Goal: Transaction & Acquisition: Download file/media

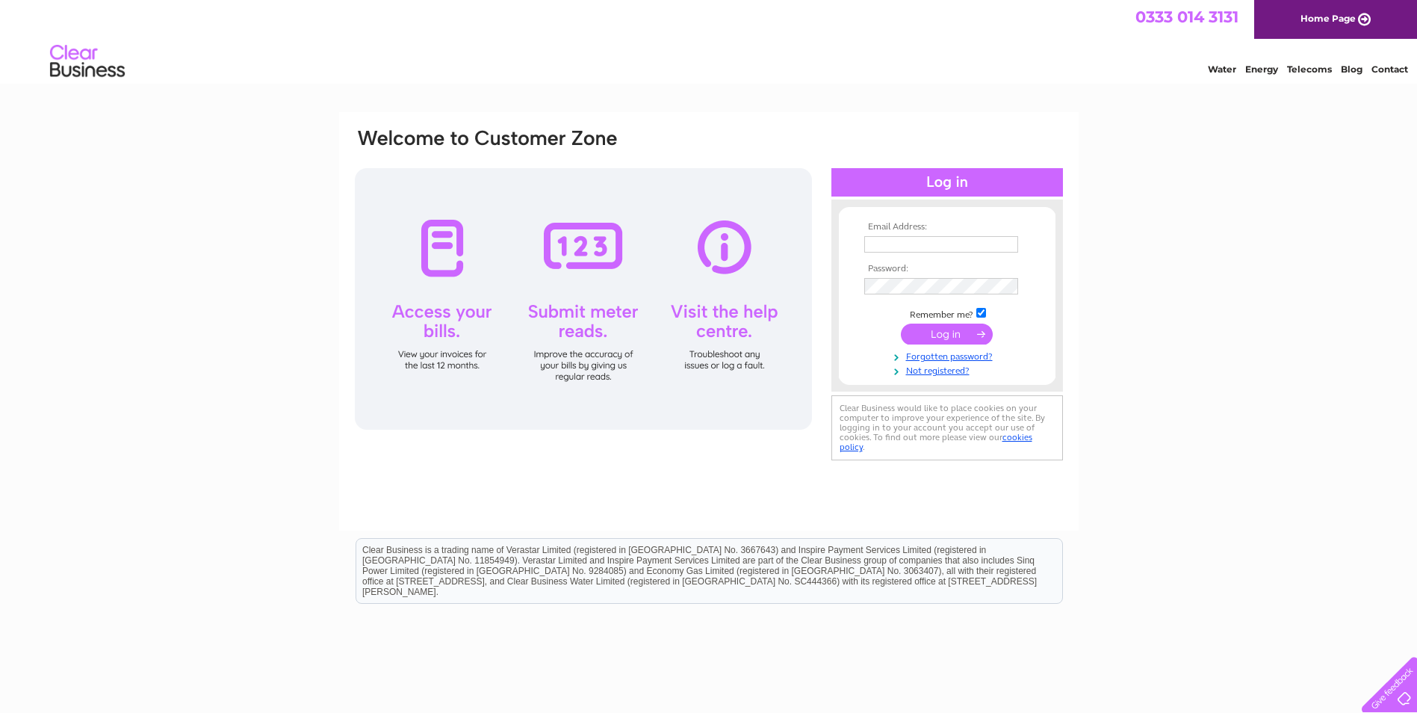
type input "purchaseledger@prestige-nursing.co.uk"
click at [951, 332] on input "submit" at bounding box center [947, 333] width 92 height 21
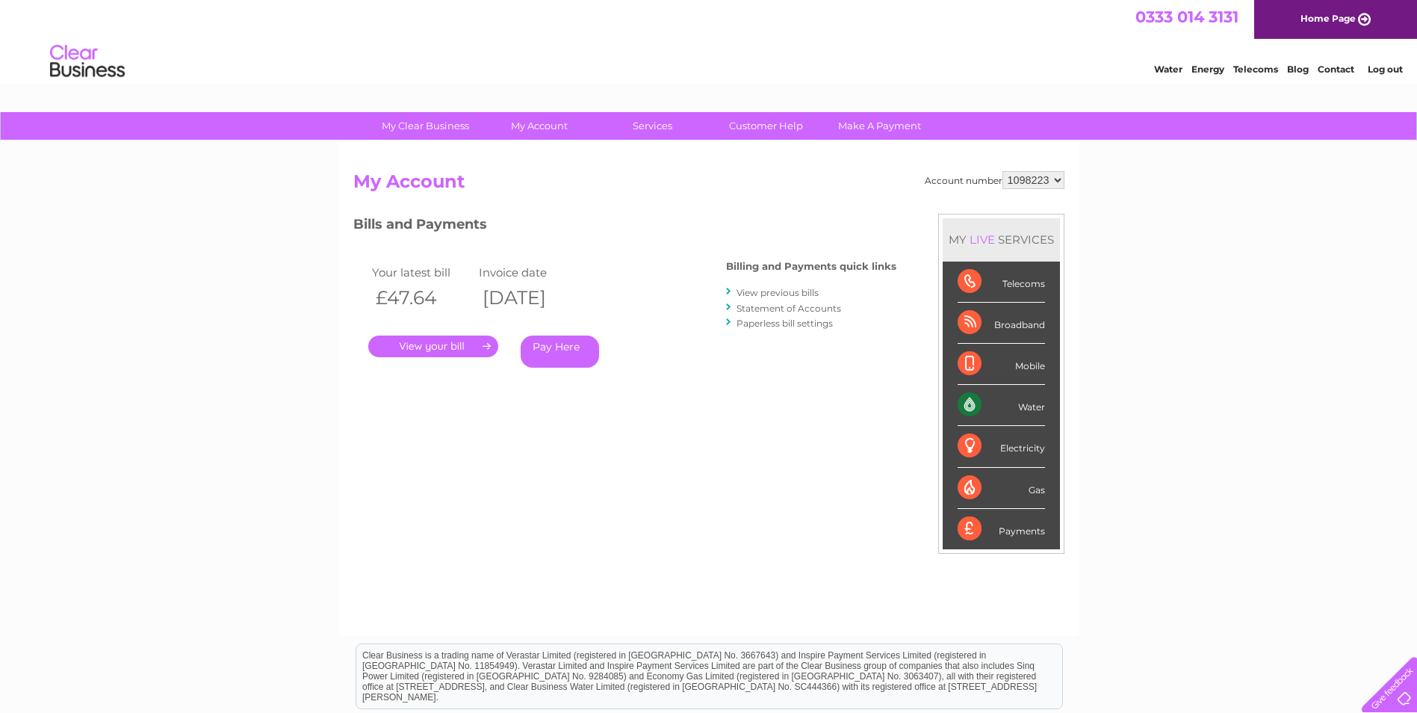
click at [420, 341] on link "." at bounding box center [433, 346] width 130 height 22
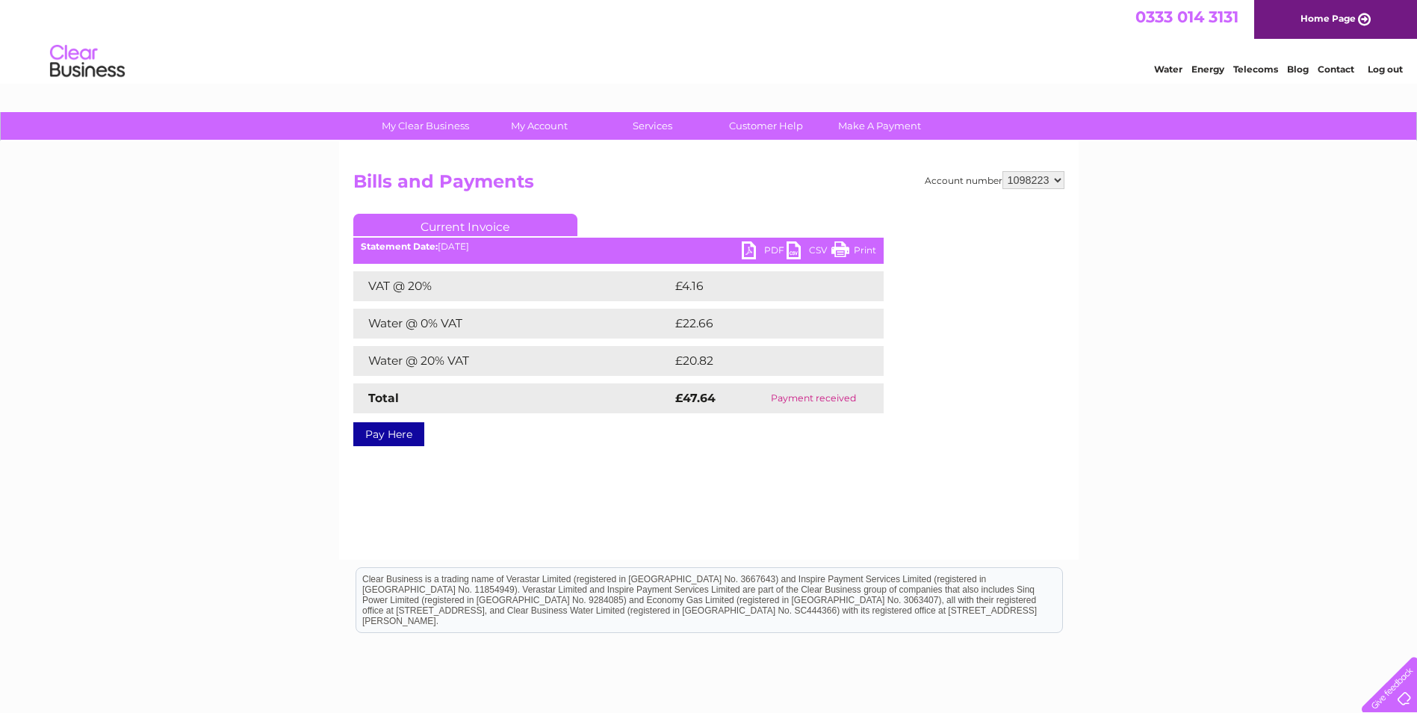
click at [744, 251] on link "PDF" at bounding box center [764, 252] width 45 height 22
click at [1003, 205] on div "Account number 1098223 Bills and Payments Current Invoice PDF CSV Print £4.16" at bounding box center [708, 306] width 711 height 270
click at [1028, 189] on h2 "Bills and Payments" at bounding box center [708, 185] width 711 height 28
click at [1036, 182] on select "1098223" at bounding box center [1033, 180] width 62 height 18
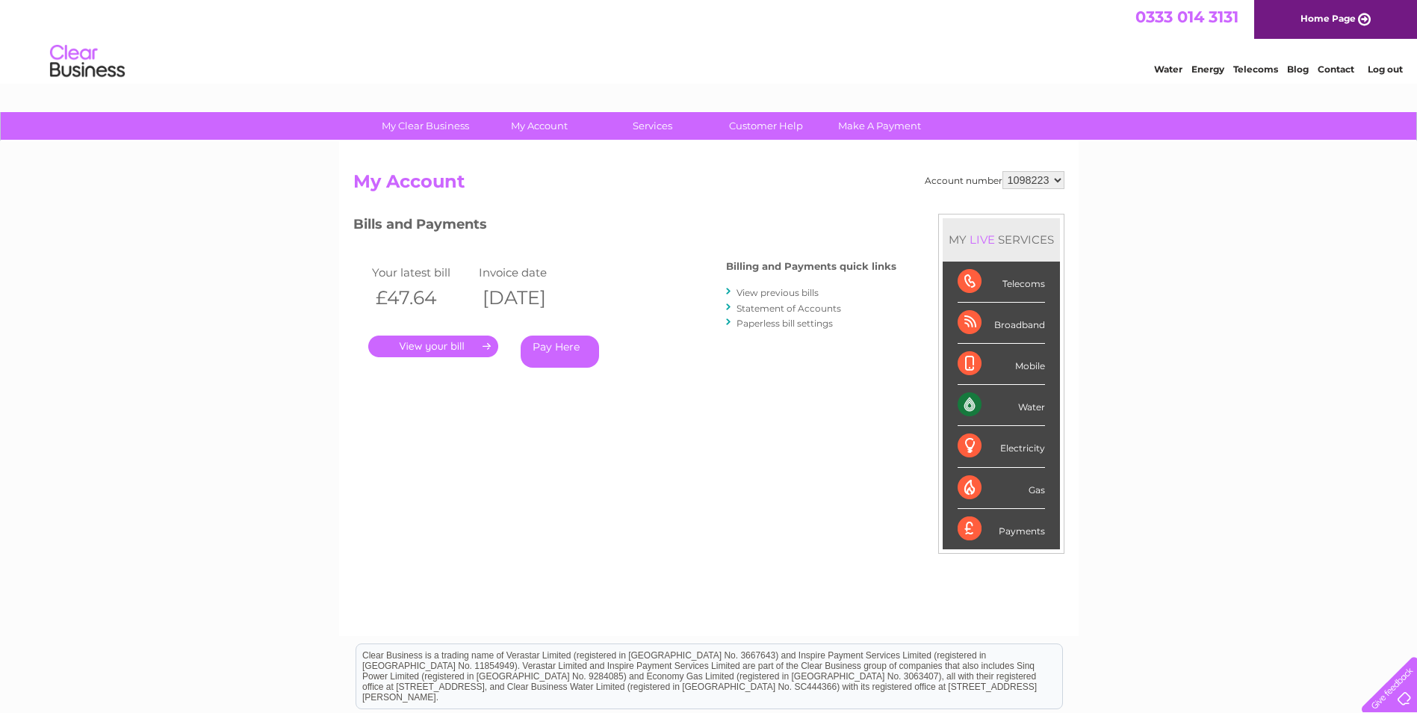
click at [784, 295] on link "View previous bills" at bounding box center [777, 292] width 82 height 11
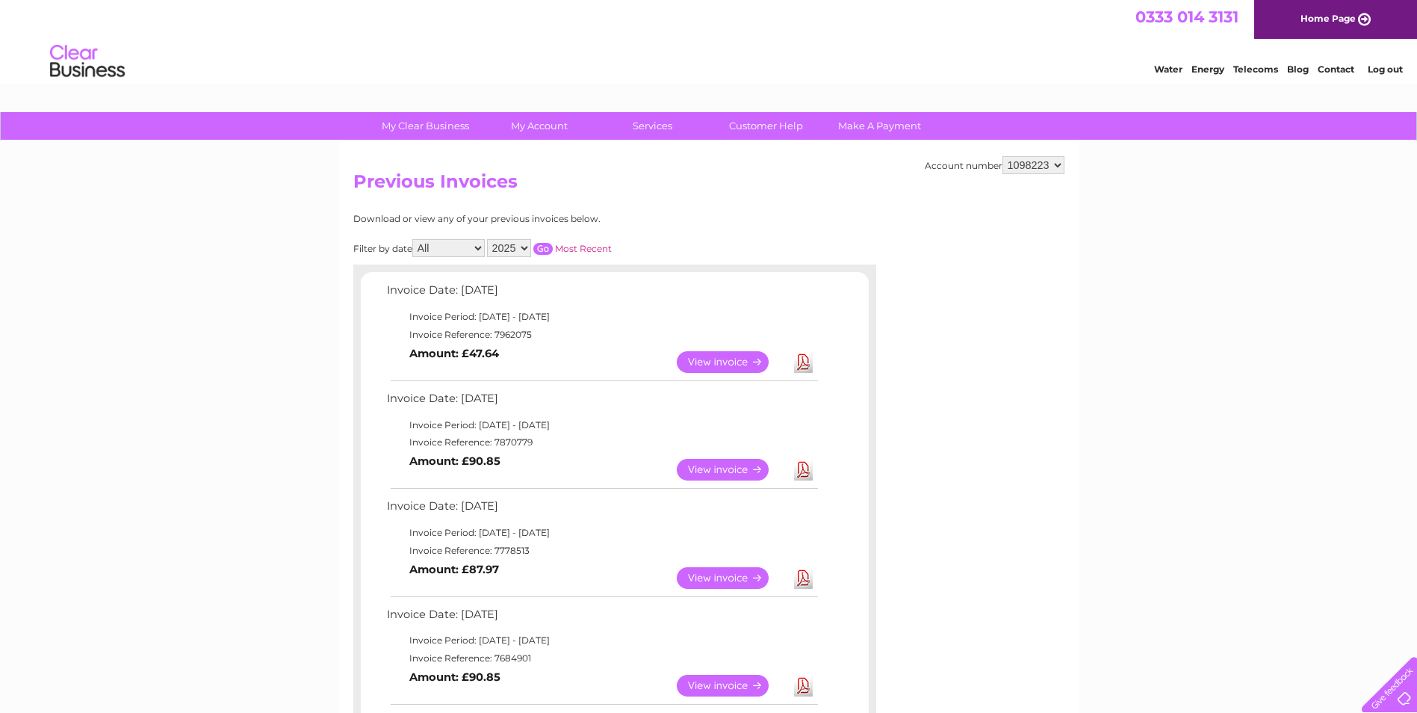
click at [798, 354] on link "Download" at bounding box center [803, 362] width 19 height 22
click at [520, 441] on td "Invoice Reference: 7870779" at bounding box center [601, 442] width 437 height 18
copy td "7870779"
click at [510, 326] on td "Invoice Reference: 7962075" at bounding box center [601, 335] width 437 height 18
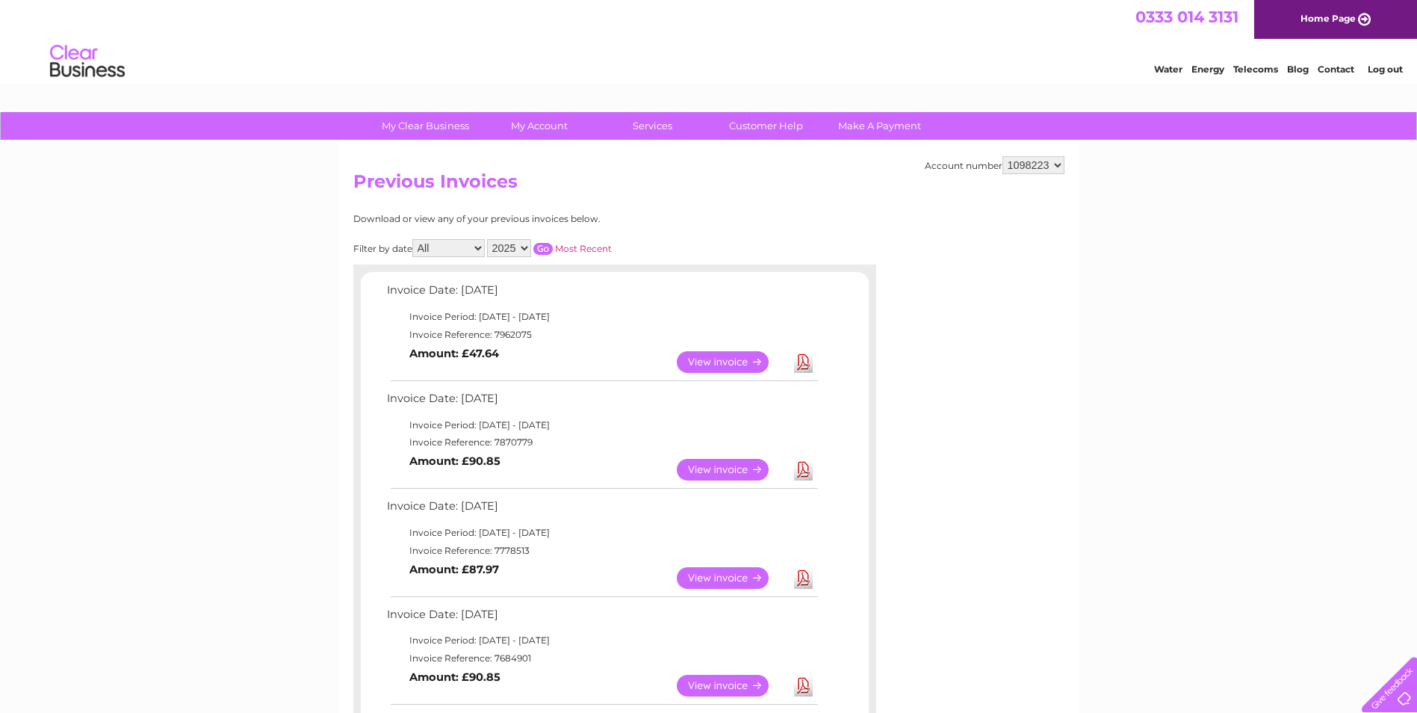
click at [515, 327] on td "Invoice Reference: 7962075" at bounding box center [601, 335] width 437 height 18
click at [519, 334] on td "Invoice Reference: 7962075" at bounding box center [601, 335] width 437 height 18
copy td "7962075"
